Goal: Communication & Community: Answer question/provide support

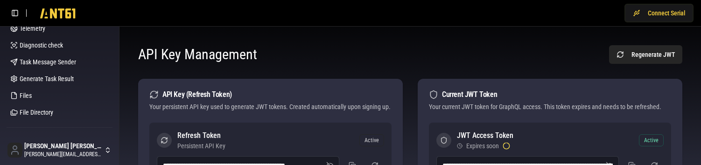
scroll to position [83, 0]
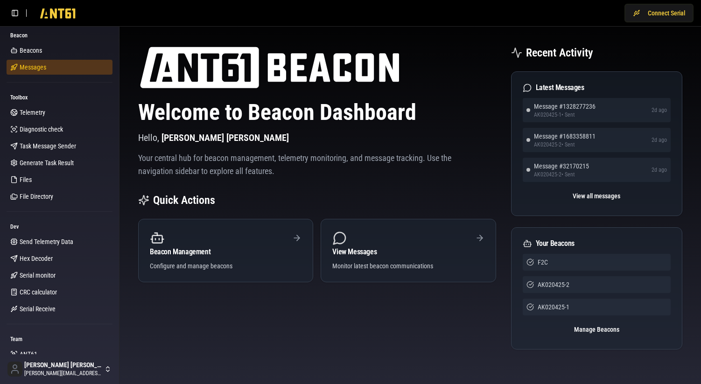
click at [35, 72] on link "Messages" at bounding box center [60, 67] width 106 height 15
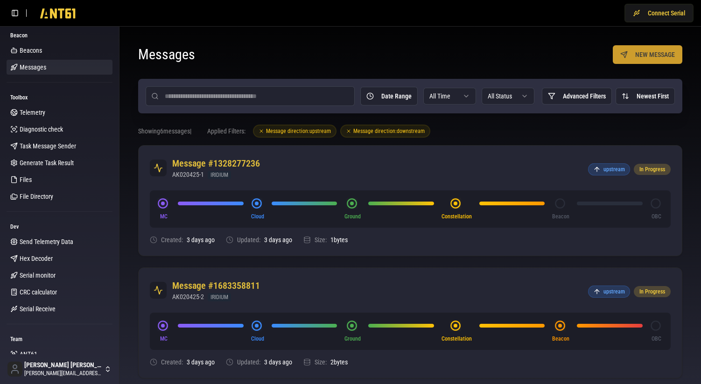
click at [645, 59] on button "NEW MESSAGE" at bounding box center [646, 54] width 69 height 19
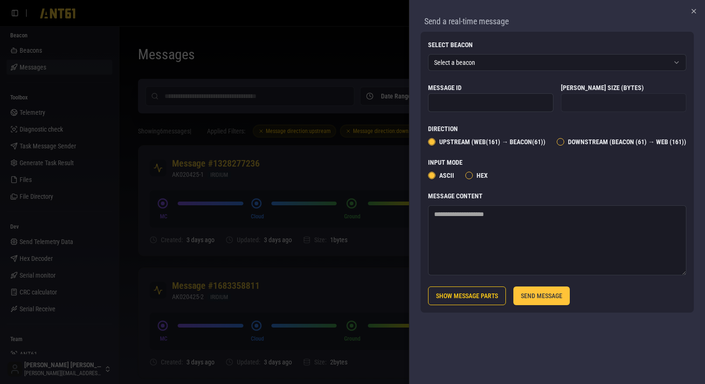
click at [464, 90] on input "Message ID" at bounding box center [490, 102] width 125 height 19
click at [477, 90] on textarea "Message Content" at bounding box center [557, 240] width 258 height 70
type textarea "**********"
click at [555, 90] on button "SEND MESSAGE" at bounding box center [542, 295] width 56 height 19
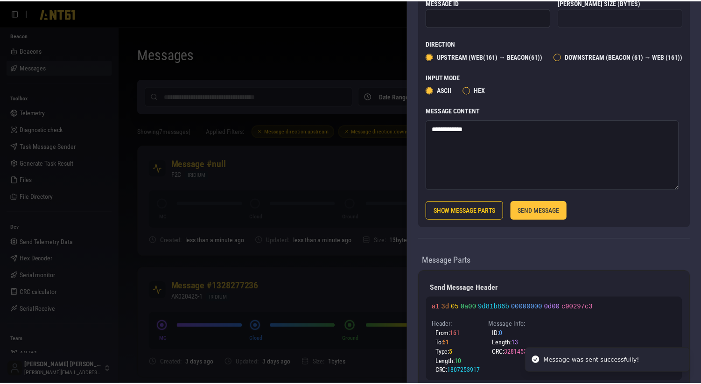
scroll to position [246, 0]
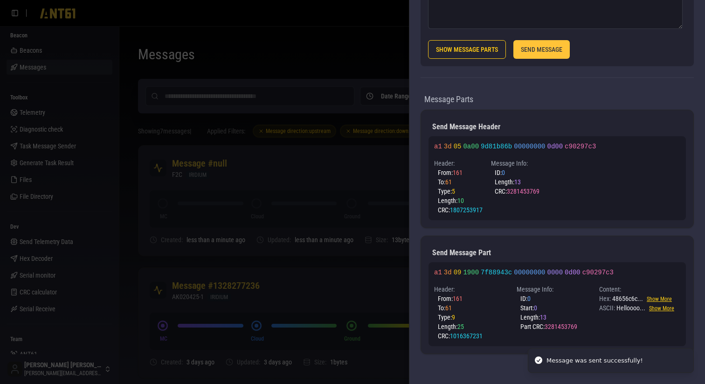
click at [269, 90] on div at bounding box center [352, 192] width 705 height 384
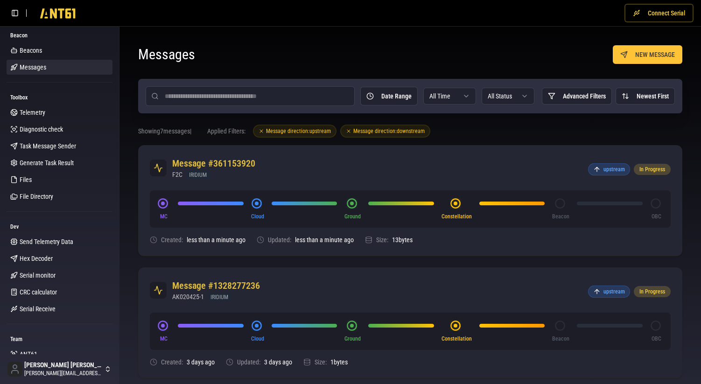
click at [659, 11] on button "Connect Serial" at bounding box center [658, 13] width 69 height 19
click at [648, 54] on button "NEW MESSAGE" at bounding box center [646, 54] width 69 height 19
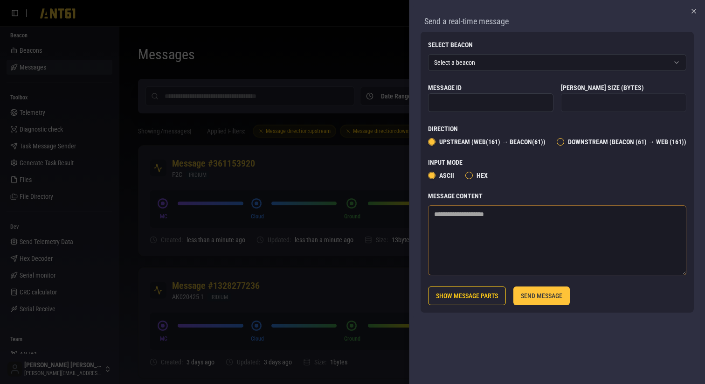
click at [476, 90] on textarea "Message Content" at bounding box center [557, 240] width 258 height 70
type textarea "********"
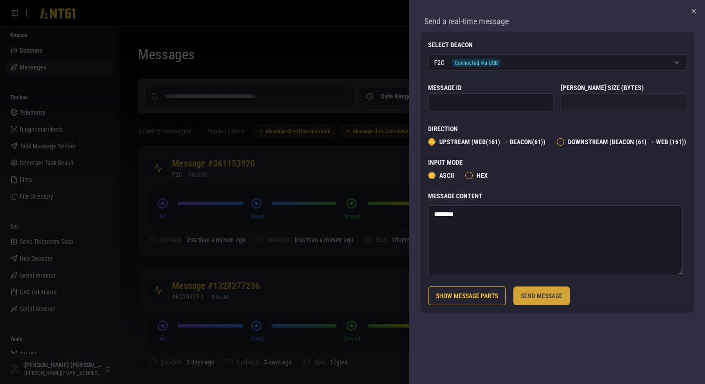
click at [553, 90] on button "SEND MESSAGE" at bounding box center [542, 295] width 56 height 19
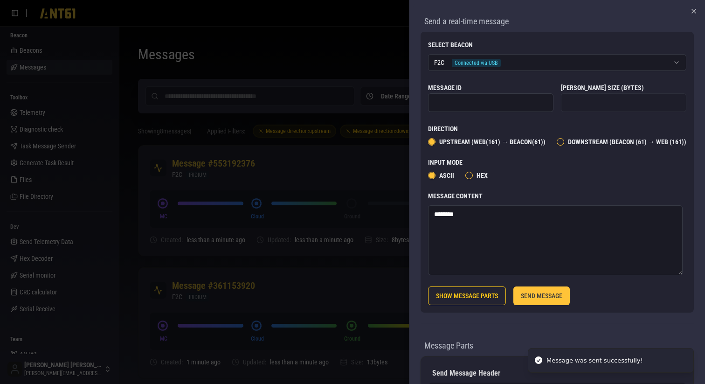
click at [351, 90] on div at bounding box center [352, 192] width 705 height 384
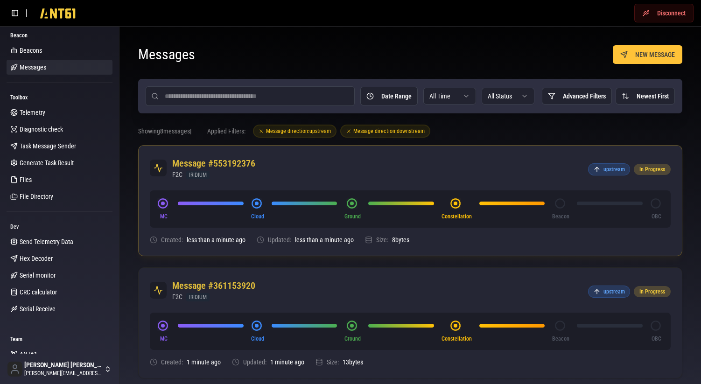
click at [404, 90] on div "Message #553192376 F2C IRIDIUM upstream In Progress" at bounding box center [410, 168] width 543 height 45
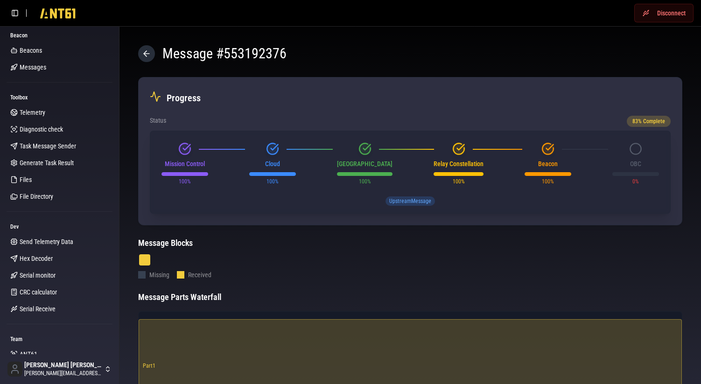
click at [141, 49] on button at bounding box center [146, 53] width 17 height 17
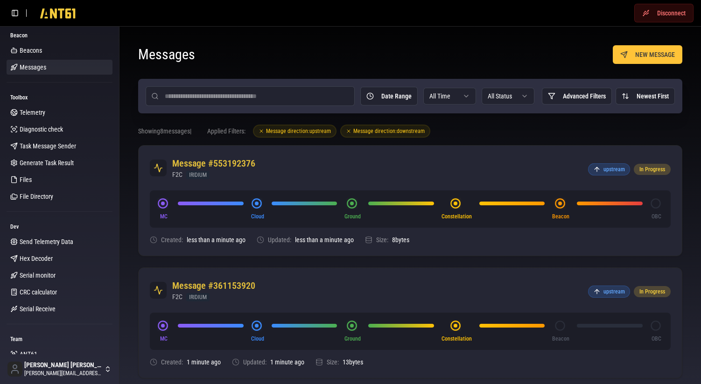
click at [647, 14] on button "Disconnect" at bounding box center [663, 13] width 59 height 19
